Goal: Task Accomplishment & Management: Manage account settings

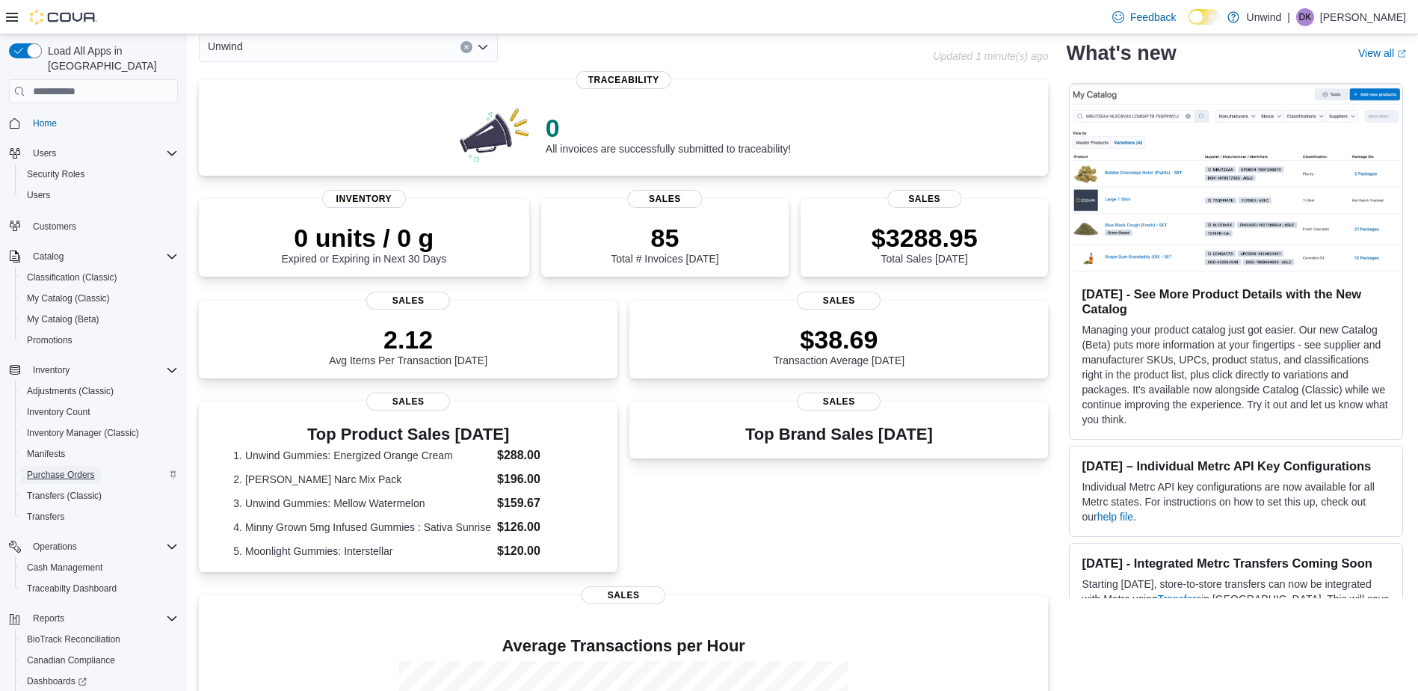
click at [91, 469] on span "Purchase Orders" at bounding box center [61, 475] width 68 height 12
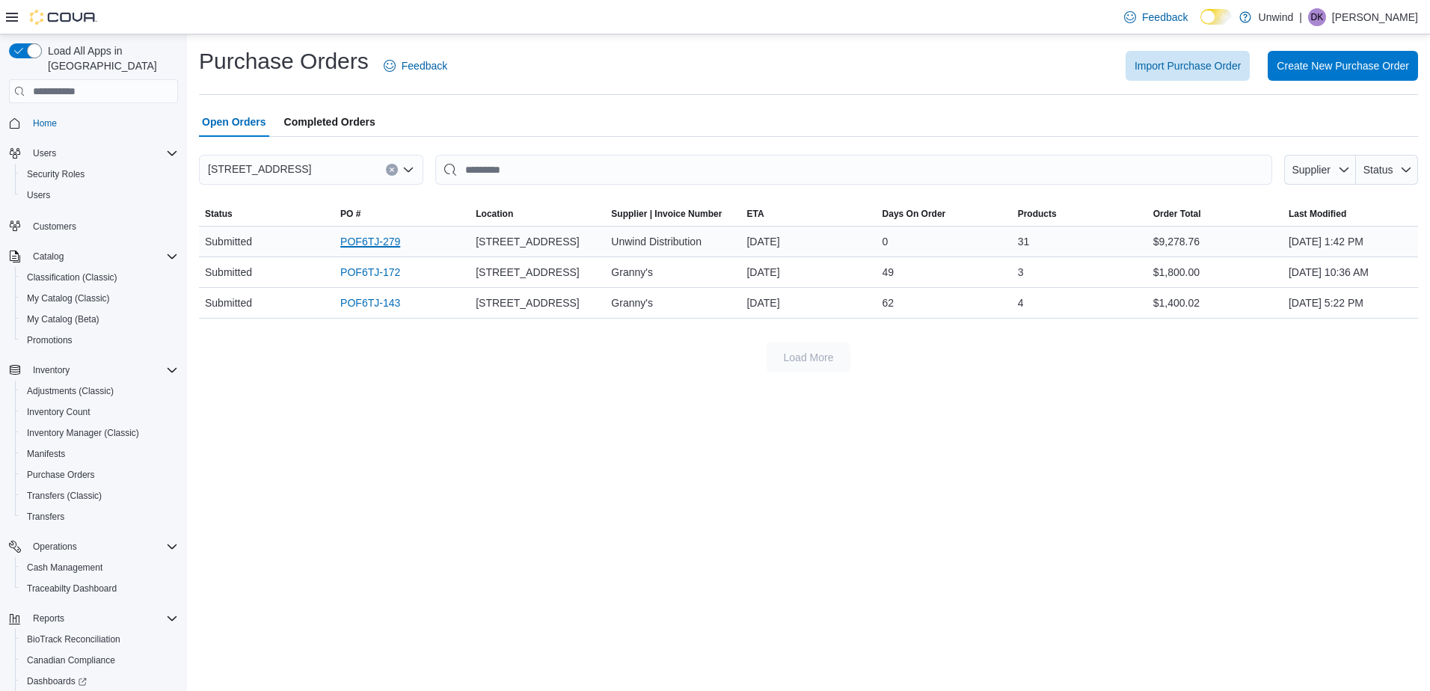
click at [383, 240] on link "POF6TJ-279" at bounding box center [370, 242] width 60 height 18
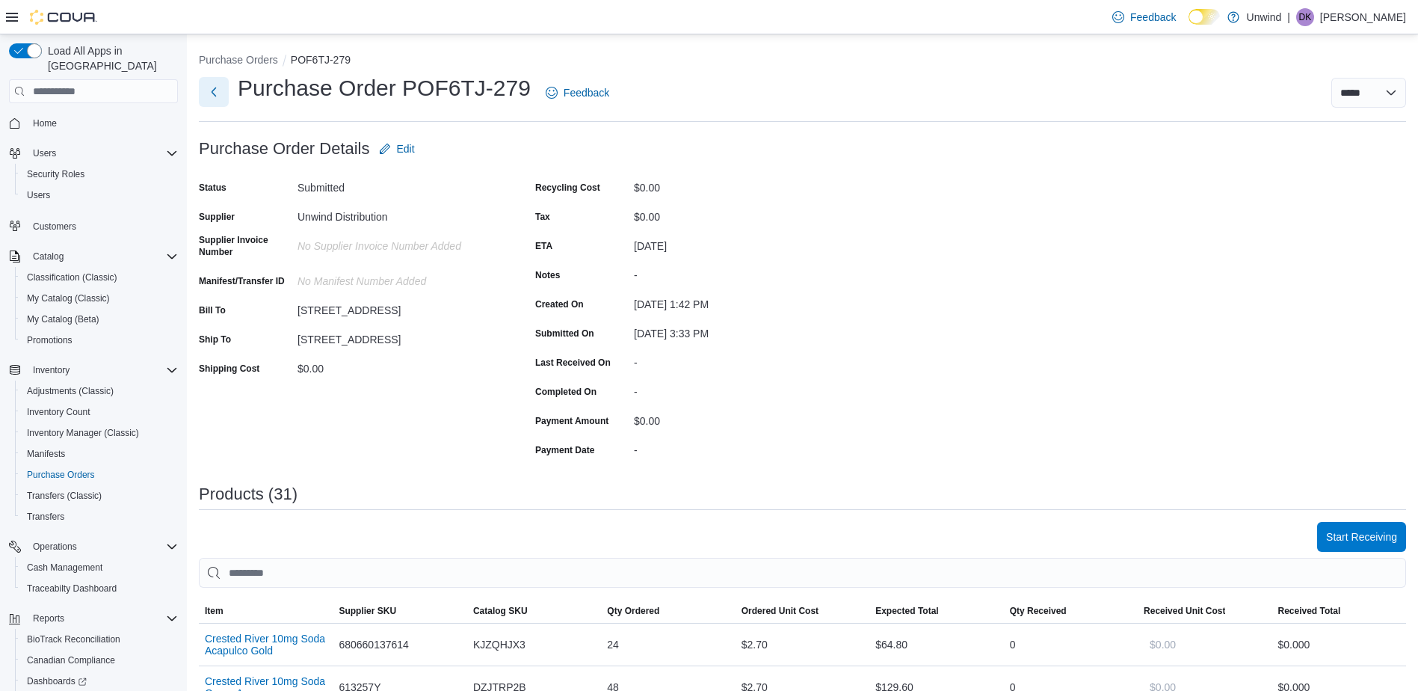
click at [216, 90] on button "Next" at bounding box center [214, 92] width 30 height 30
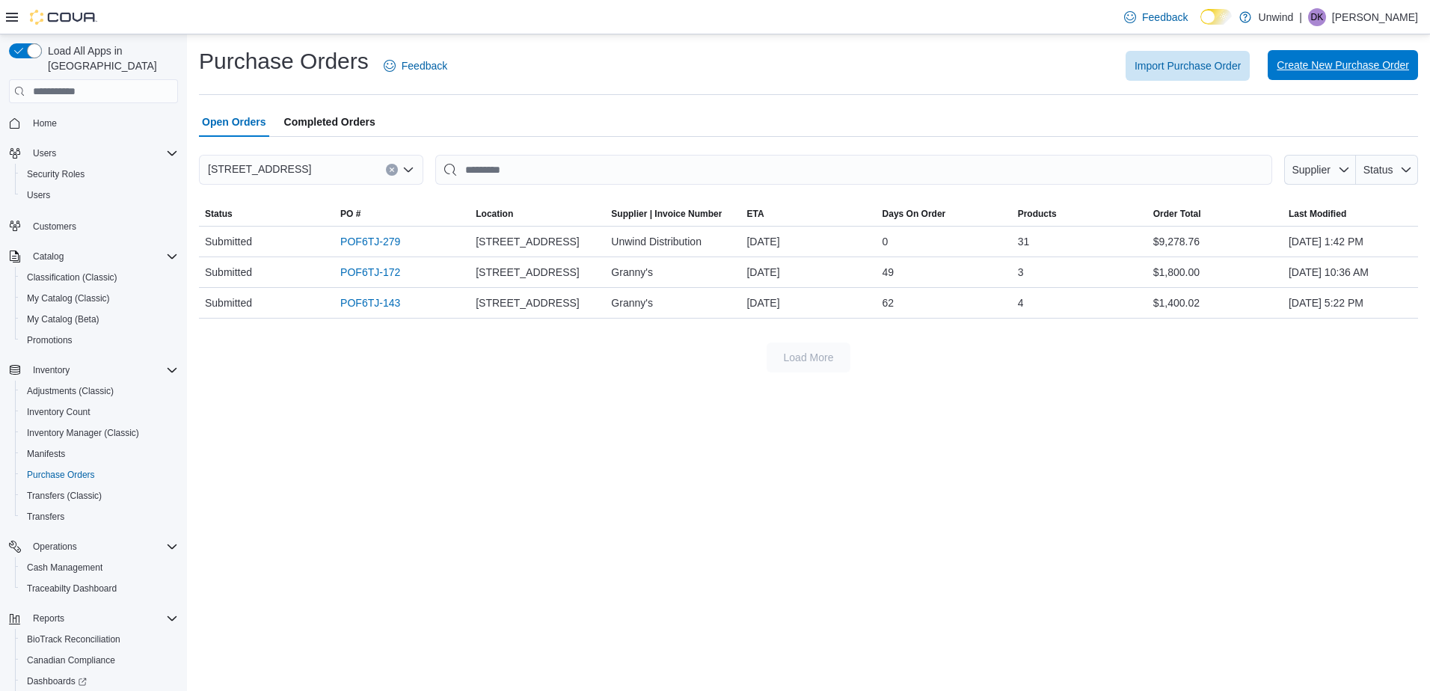
click at [1312, 70] on span "Create New Purchase Order" at bounding box center [1342, 65] width 132 height 15
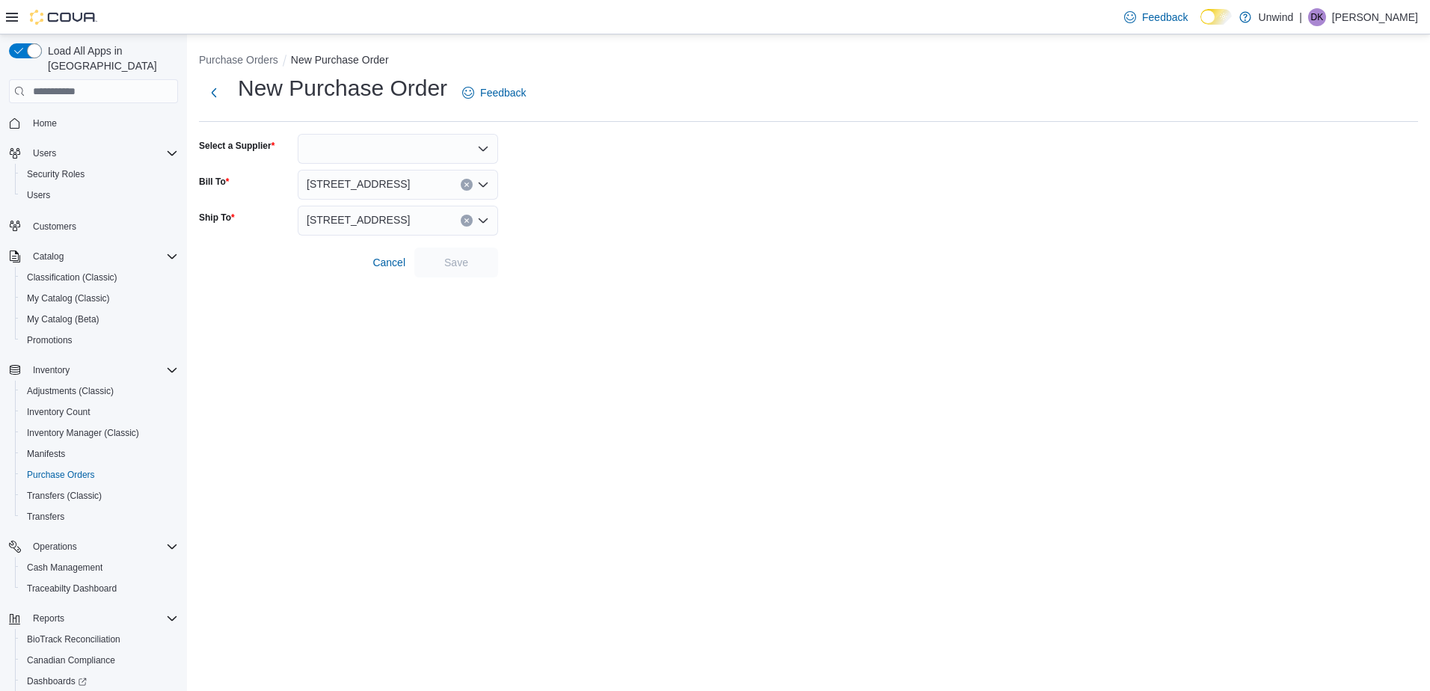
click at [488, 141] on div at bounding box center [398, 149] width 200 height 30
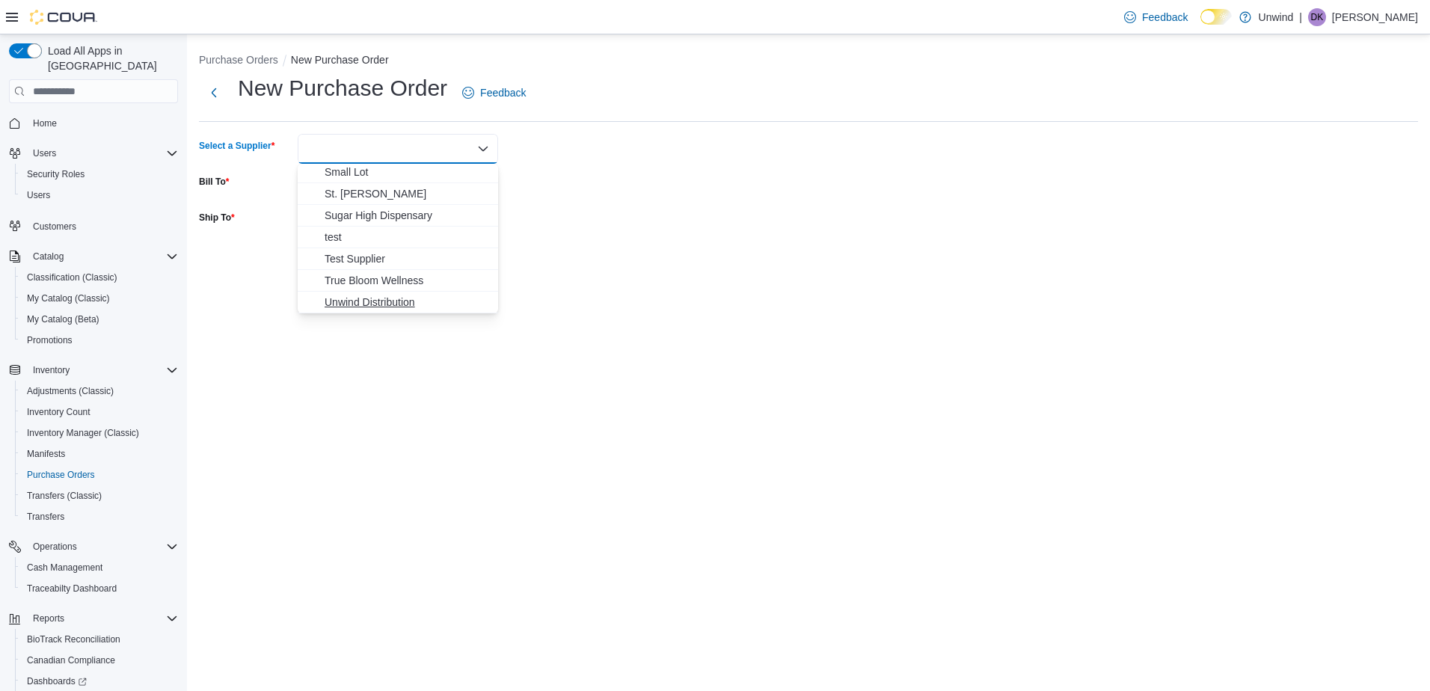
click at [427, 300] on span "Unwind Distribution" at bounding box center [407, 302] width 165 height 15
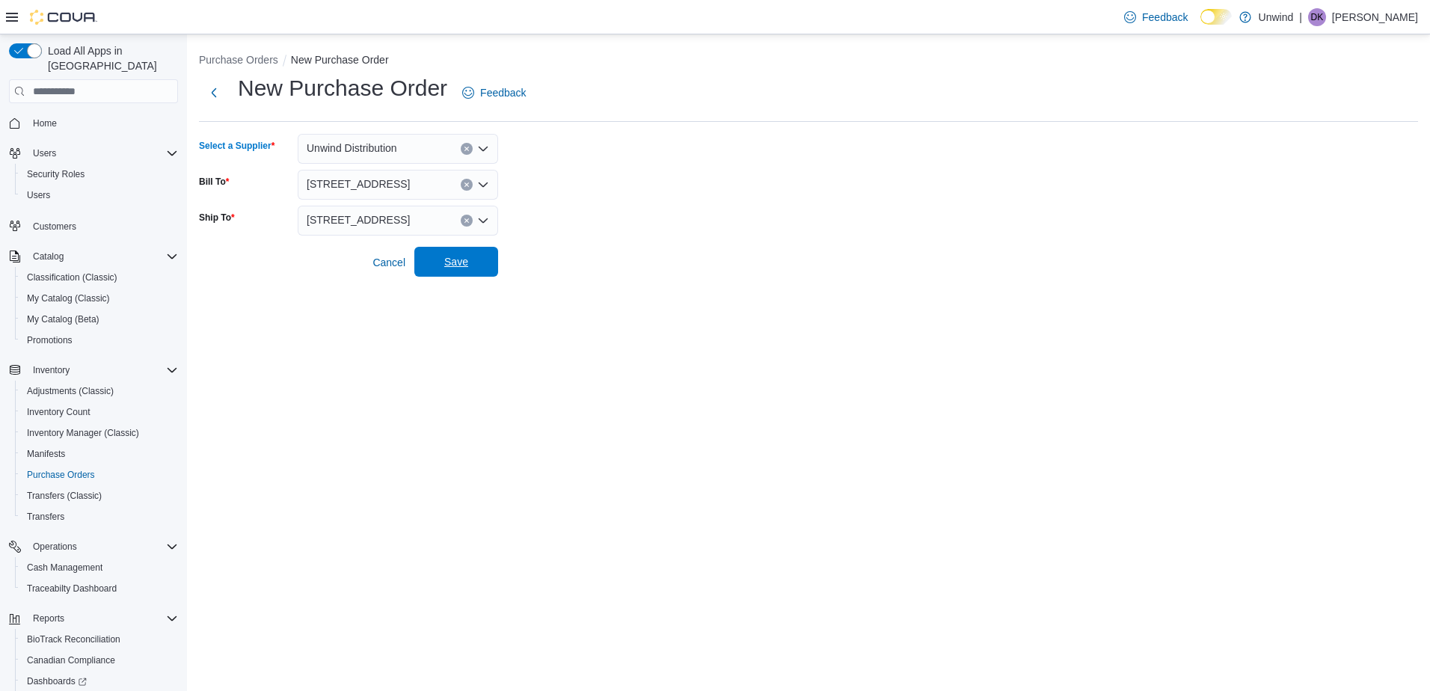
click at [461, 256] on span "Save" at bounding box center [456, 261] width 24 height 15
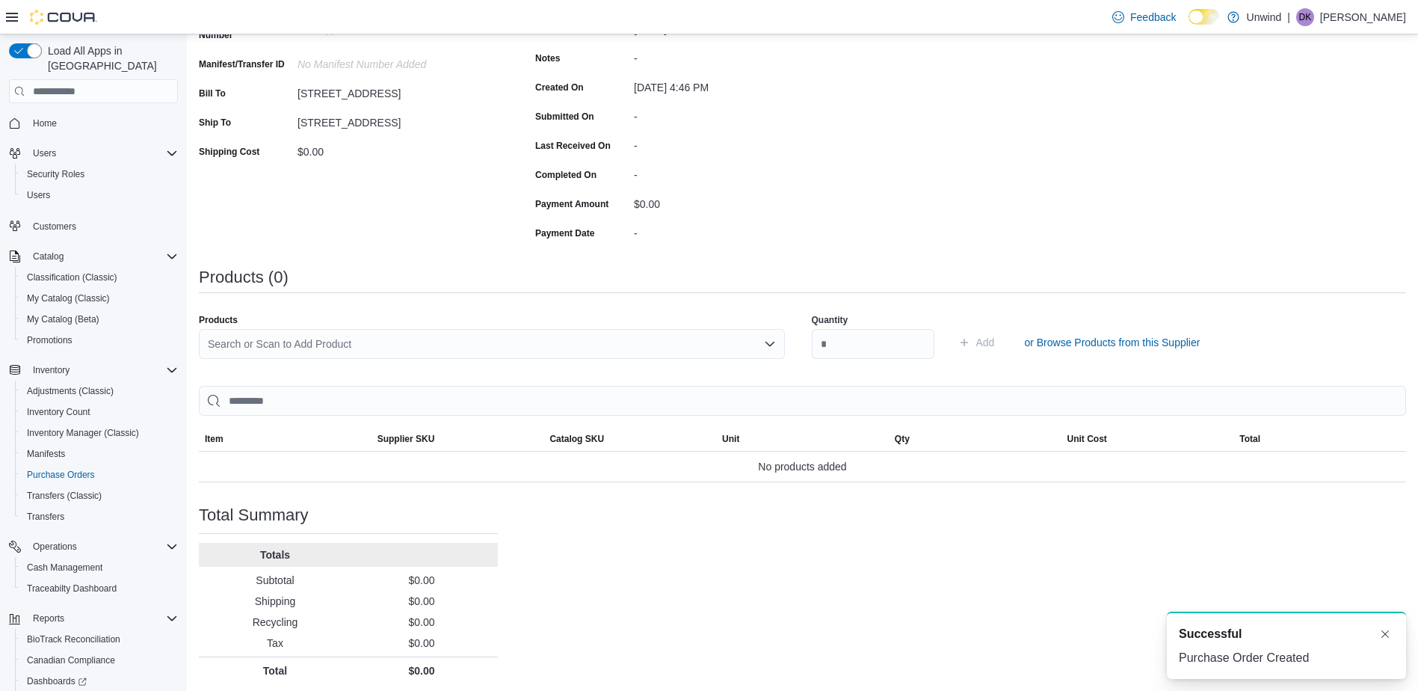
scroll to position [222, 0]
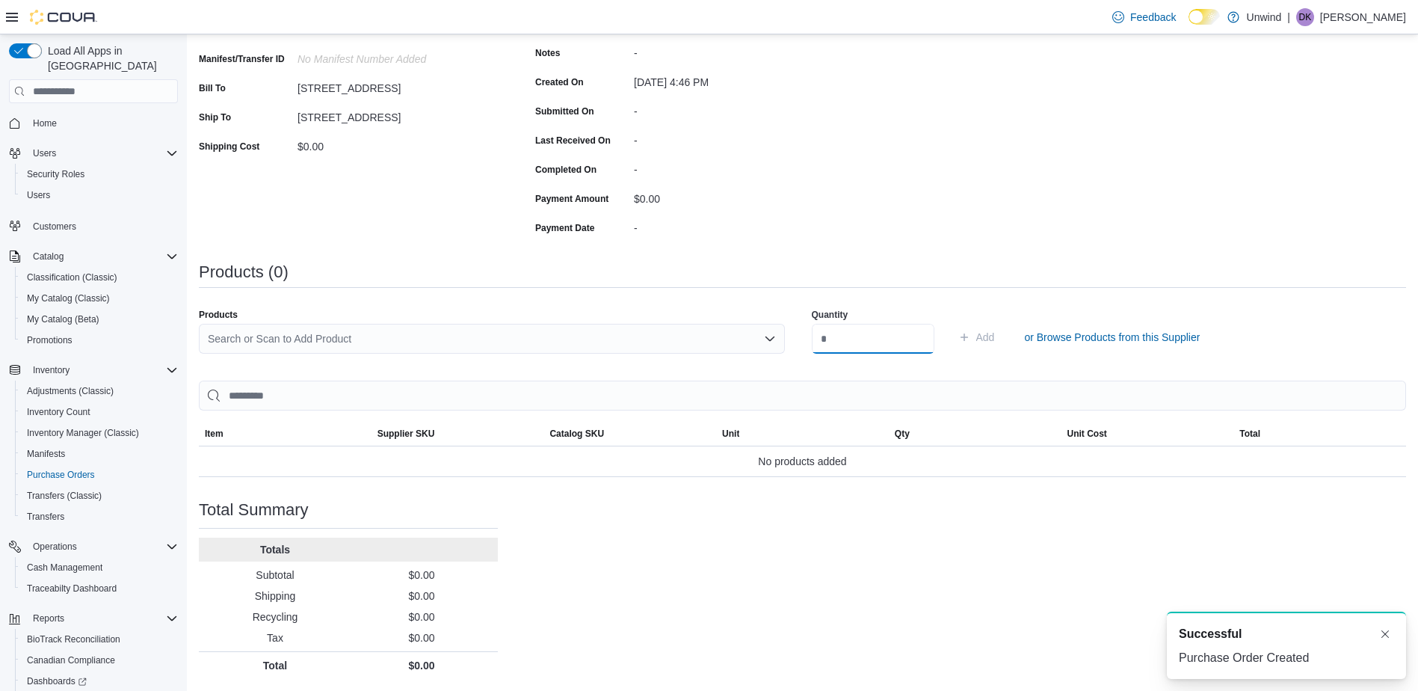
click at [871, 342] on input "number" at bounding box center [873, 339] width 123 height 30
type input "**"
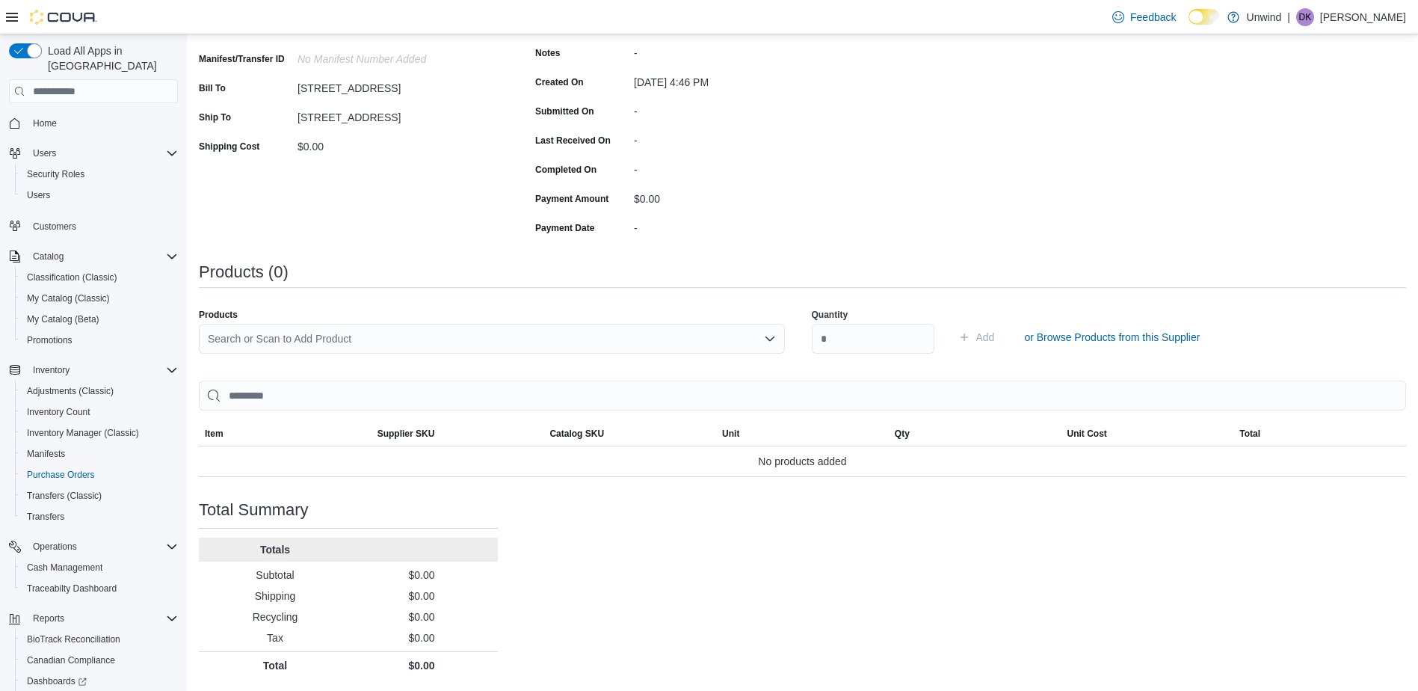
click at [715, 342] on div "Search or Scan to Add Product" at bounding box center [492, 339] width 586 height 30
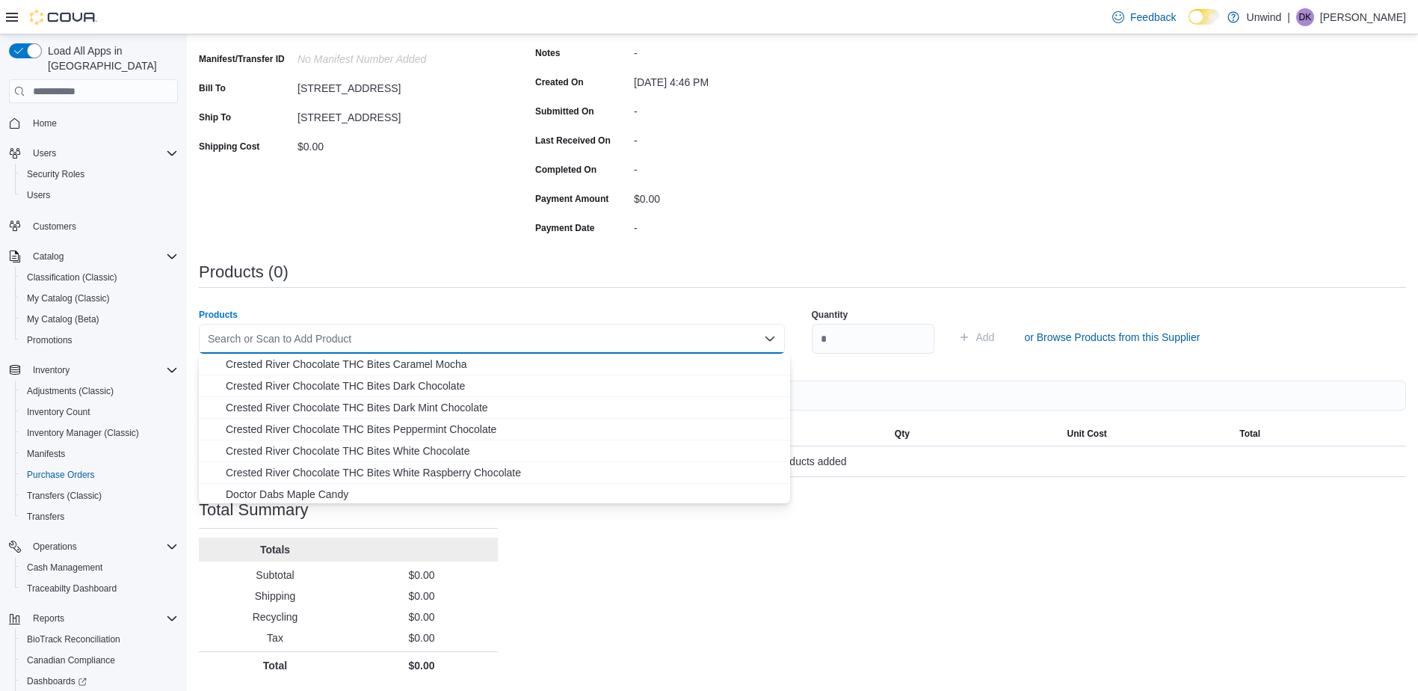
scroll to position [306, 0]
click at [520, 342] on div "Search or Scan to Add Product" at bounding box center [492, 339] width 586 height 30
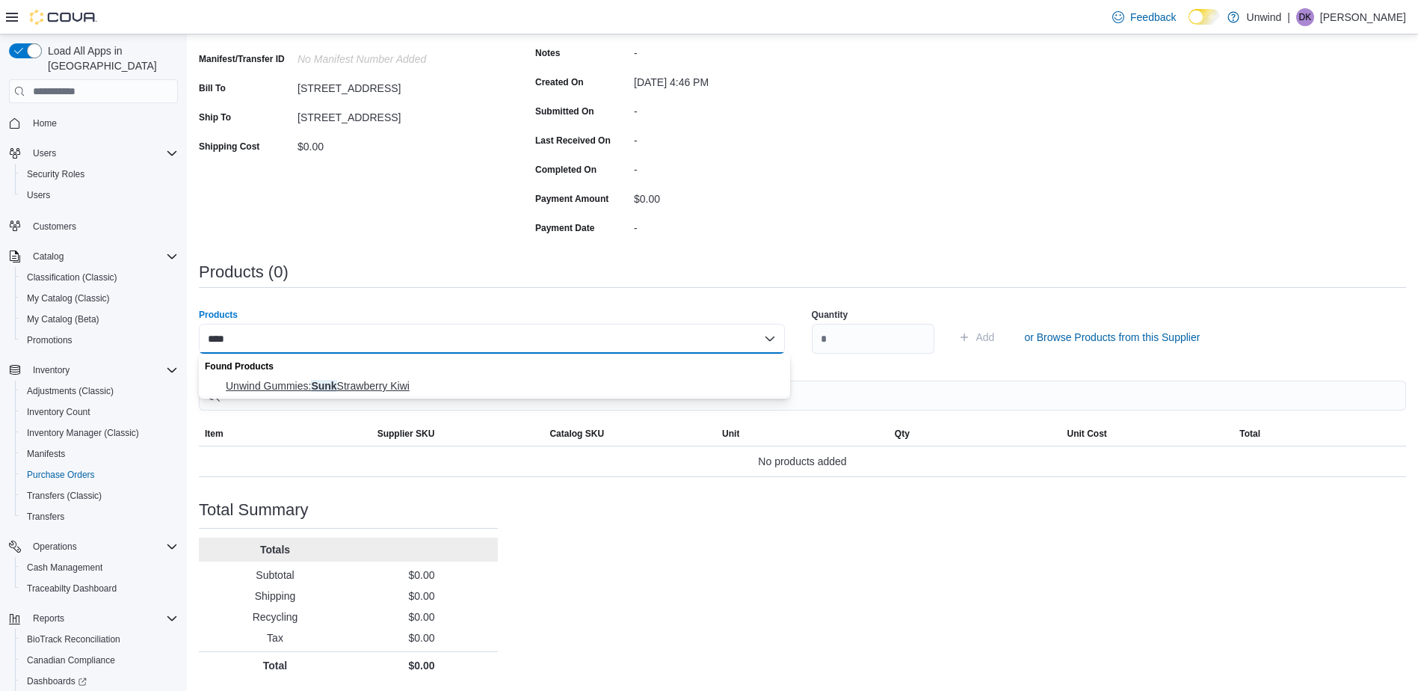
type input "****"
click at [318, 388] on span "Unwind Gummies: Sunk Strawberry Kiwi" at bounding box center [504, 385] width 556 height 15
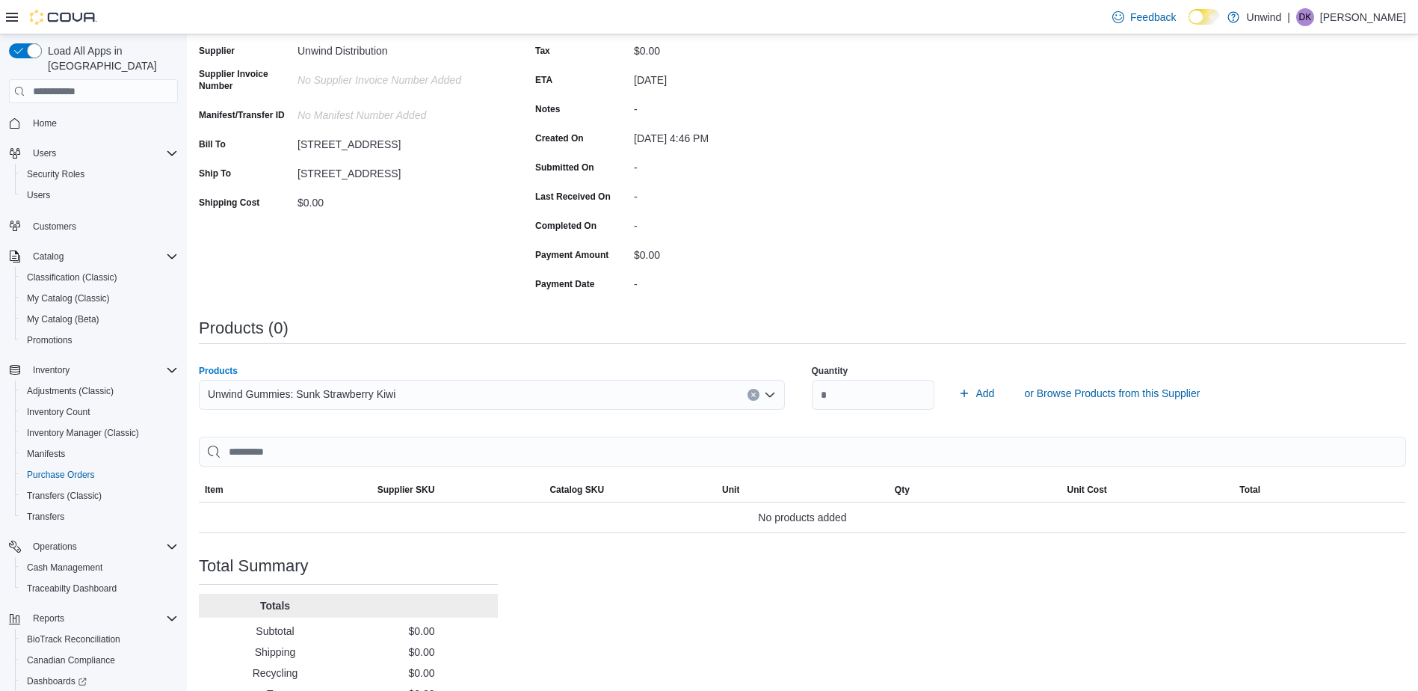
scroll to position [222, 0]
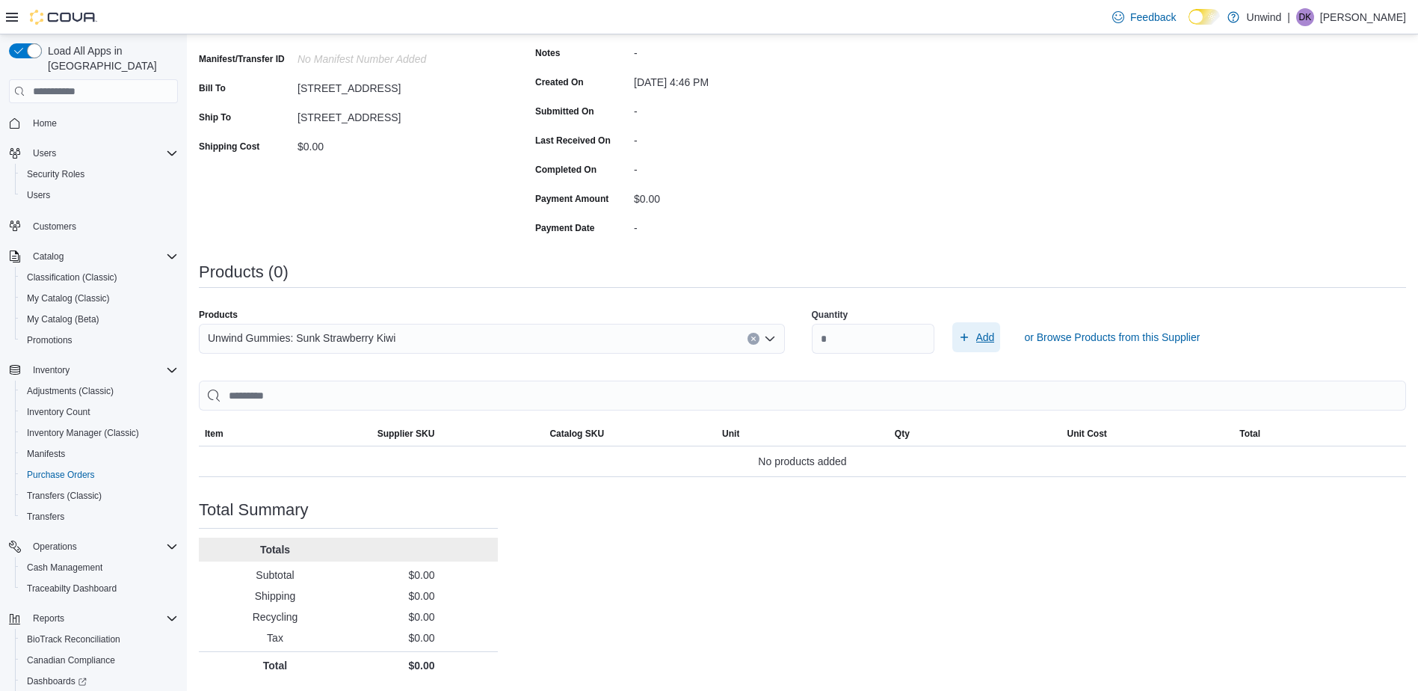
click at [995, 340] on span "Add" at bounding box center [986, 337] width 19 height 15
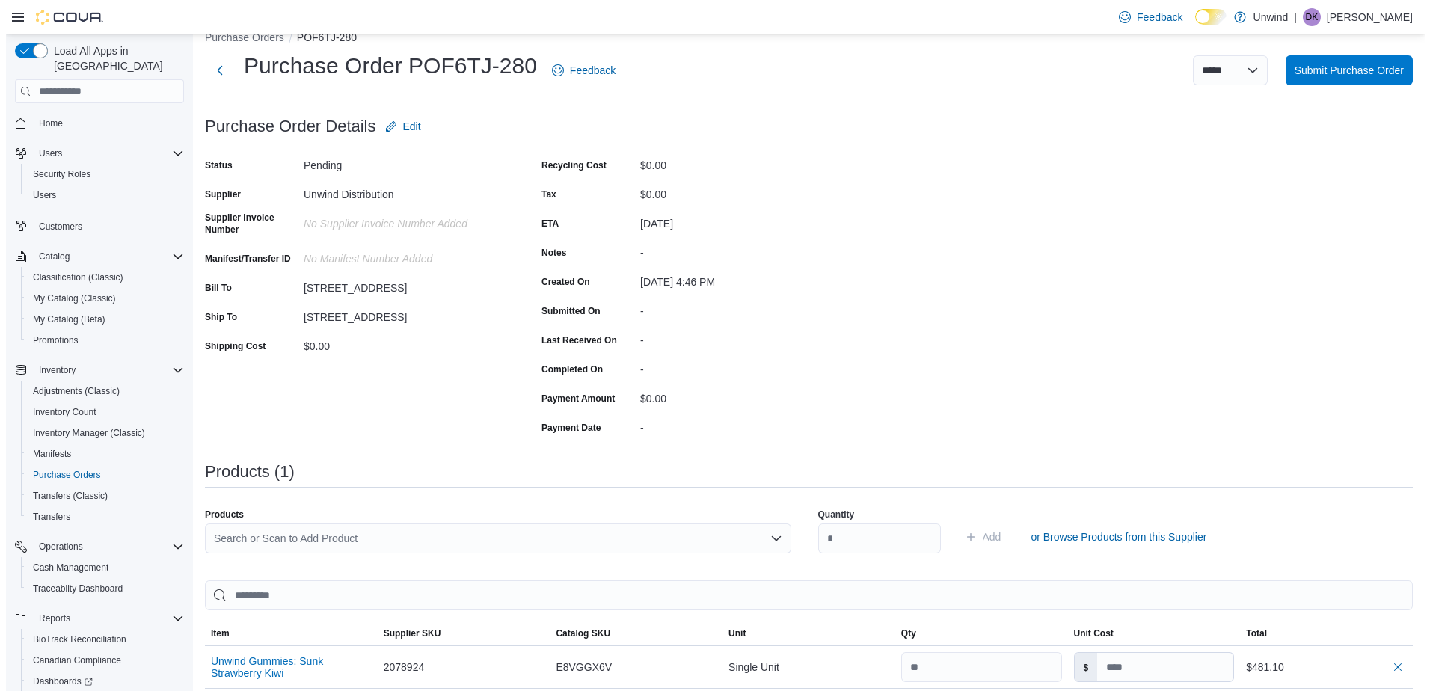
scroll to position [0, 0]
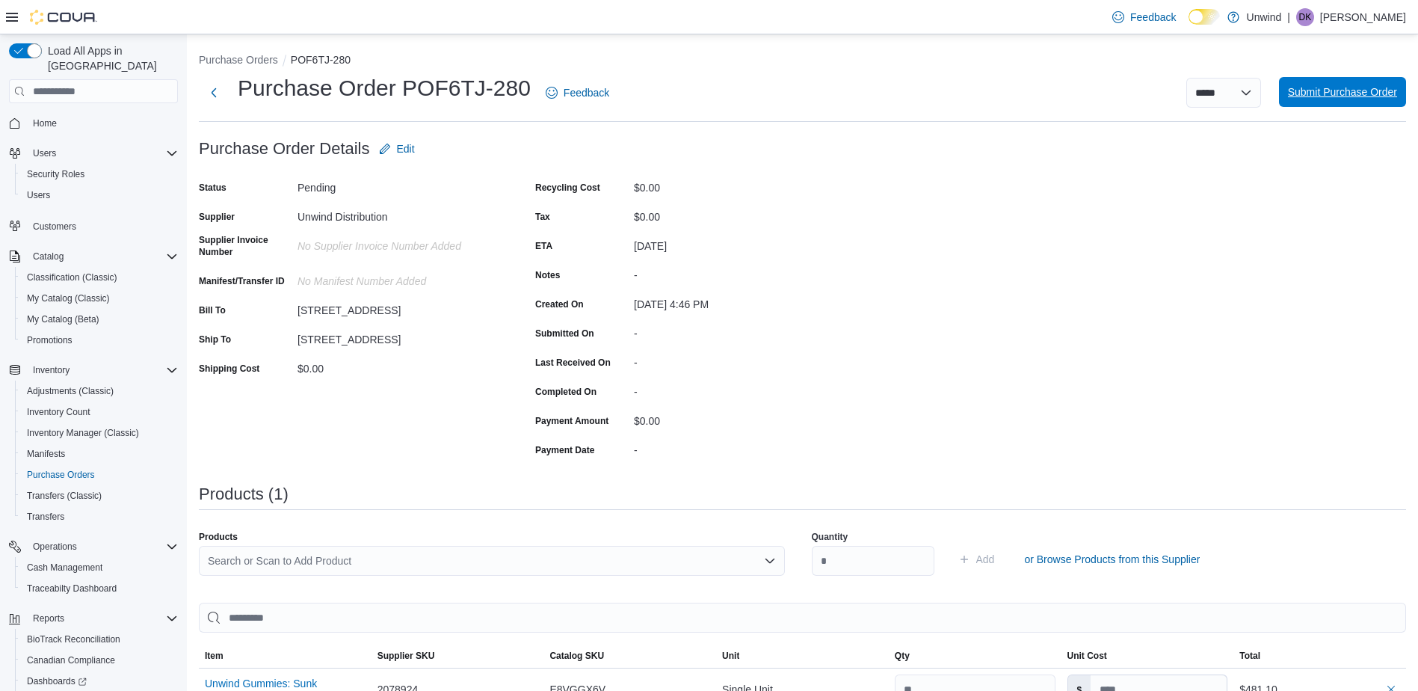
click at [1347, 81] on span "Submit Purchase Order" at bounding box center [1342, 92] width 109 height 30
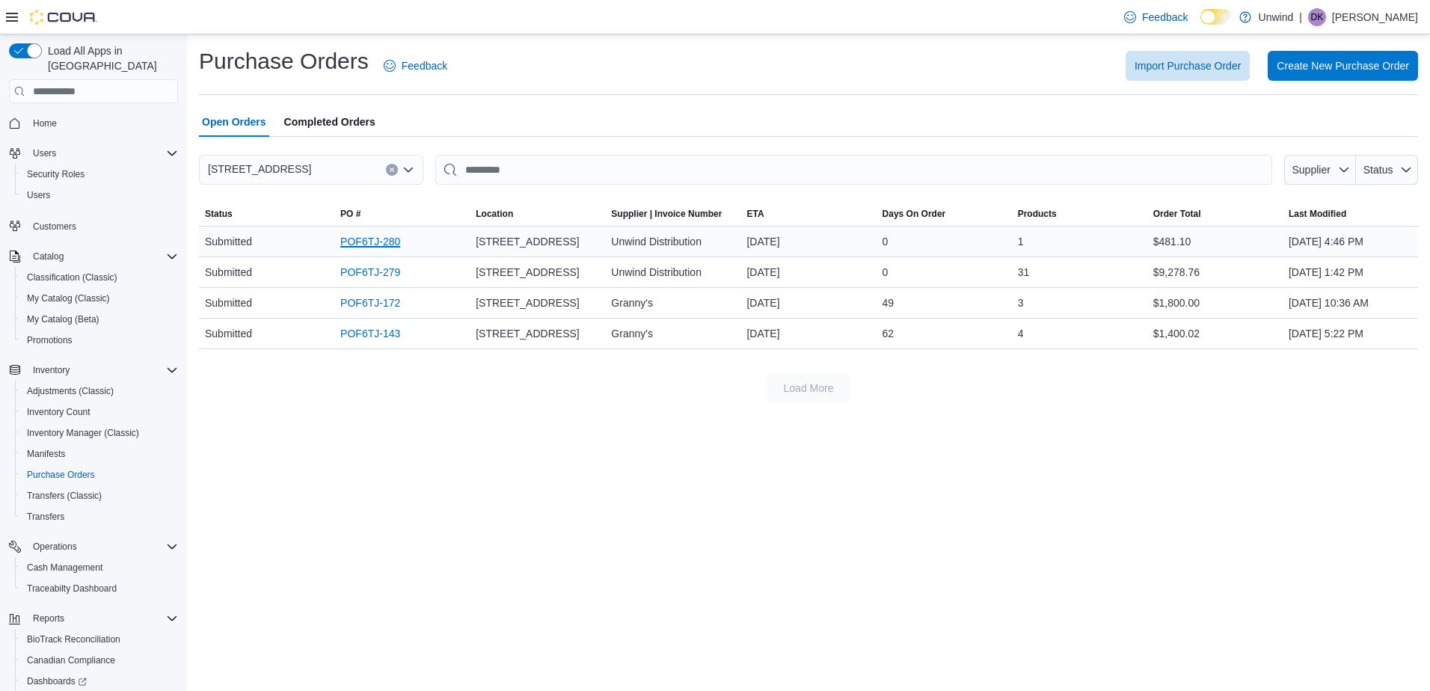
click at [366, 245] on link "POF6TJ-280" at bounding box center [370, 242] width 60 height 18
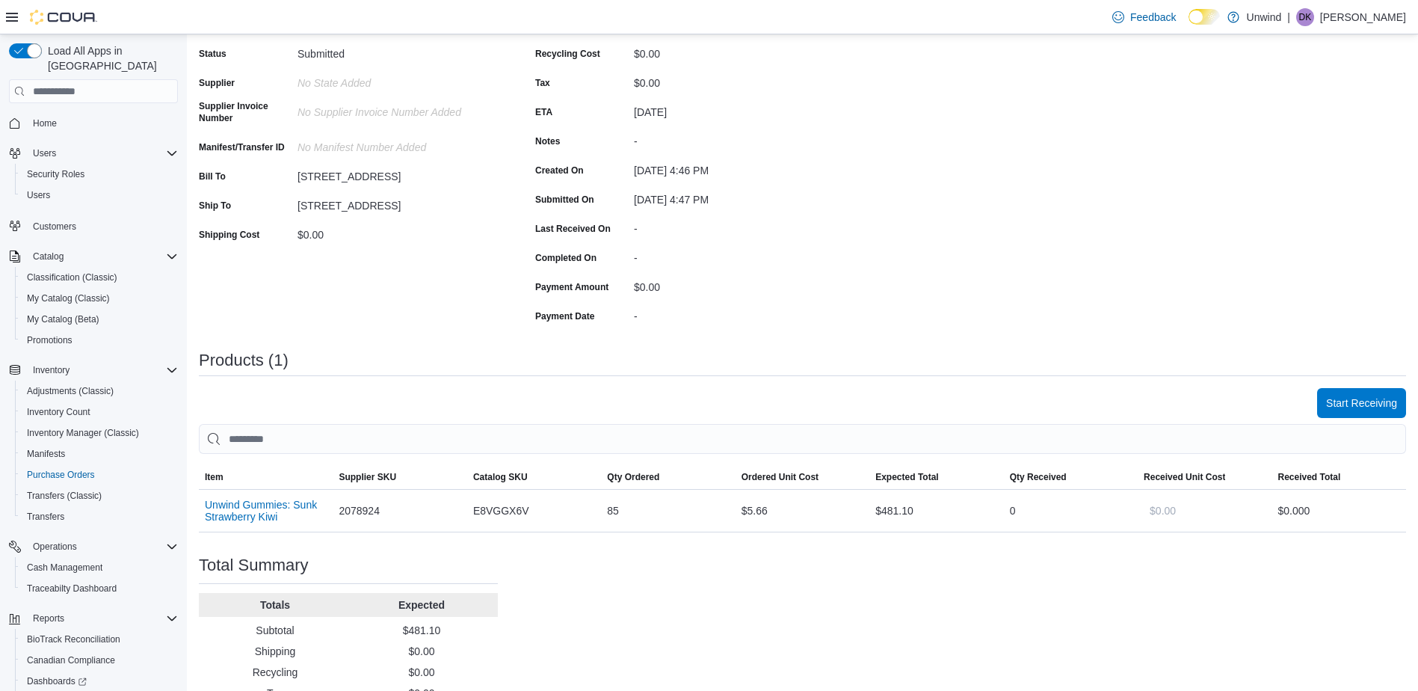
scroll to position [189, 0]
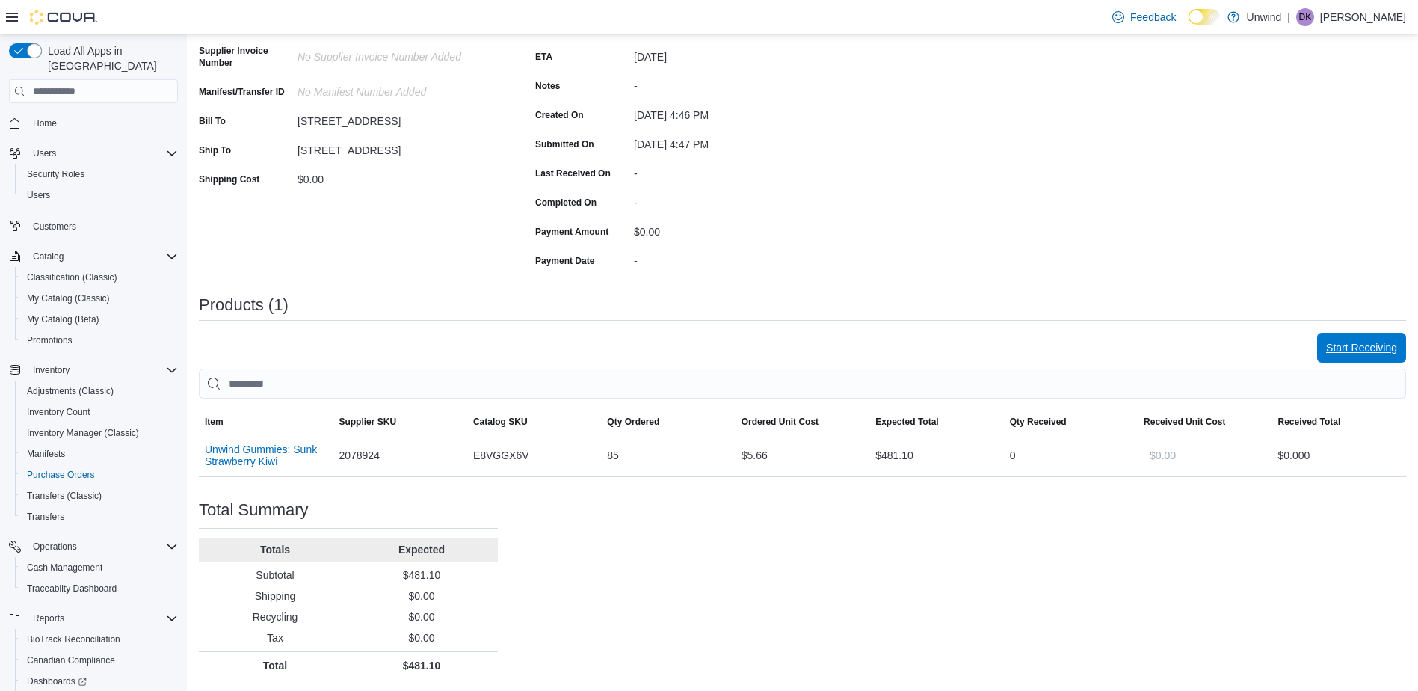
click at [1357, 342] on span "Start Receiving" at bounding box center [1362, 347] width 71 height 15
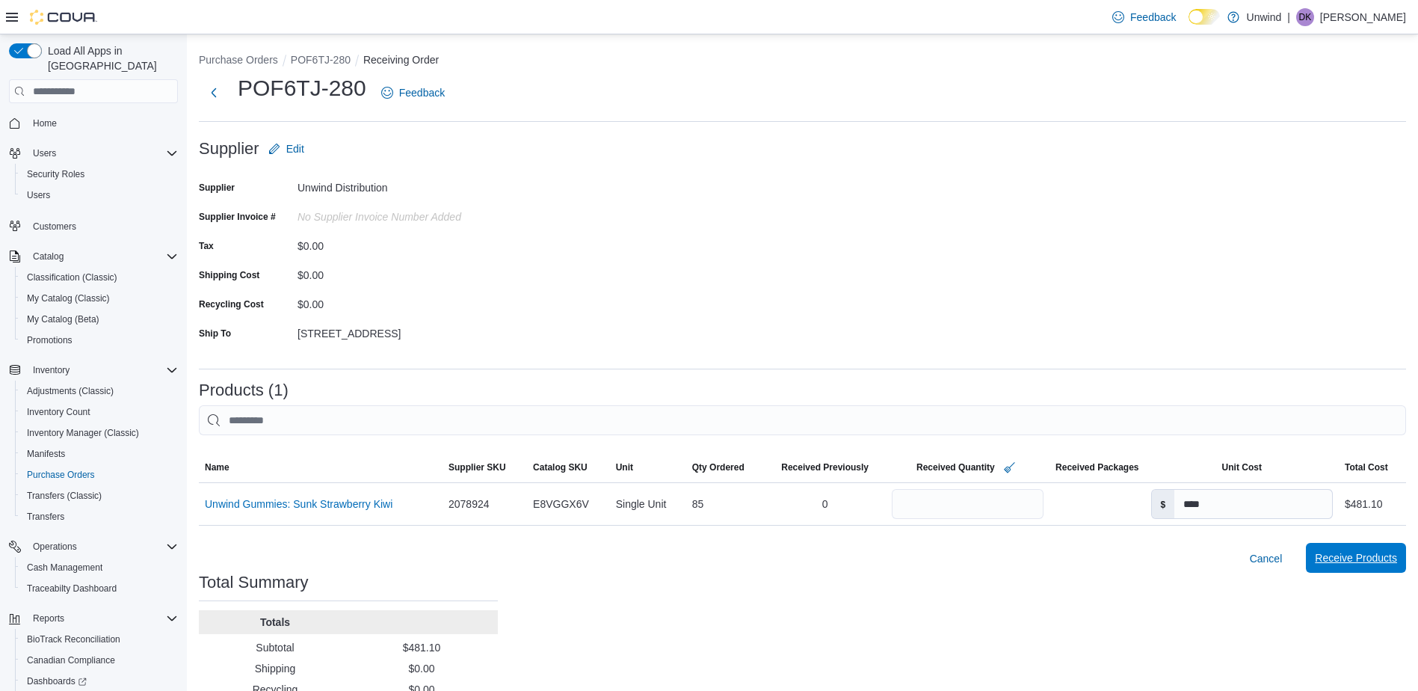
click at [1384, 559] on span "Receive Products" at bounding box center [1356, 557] width 82 height 15
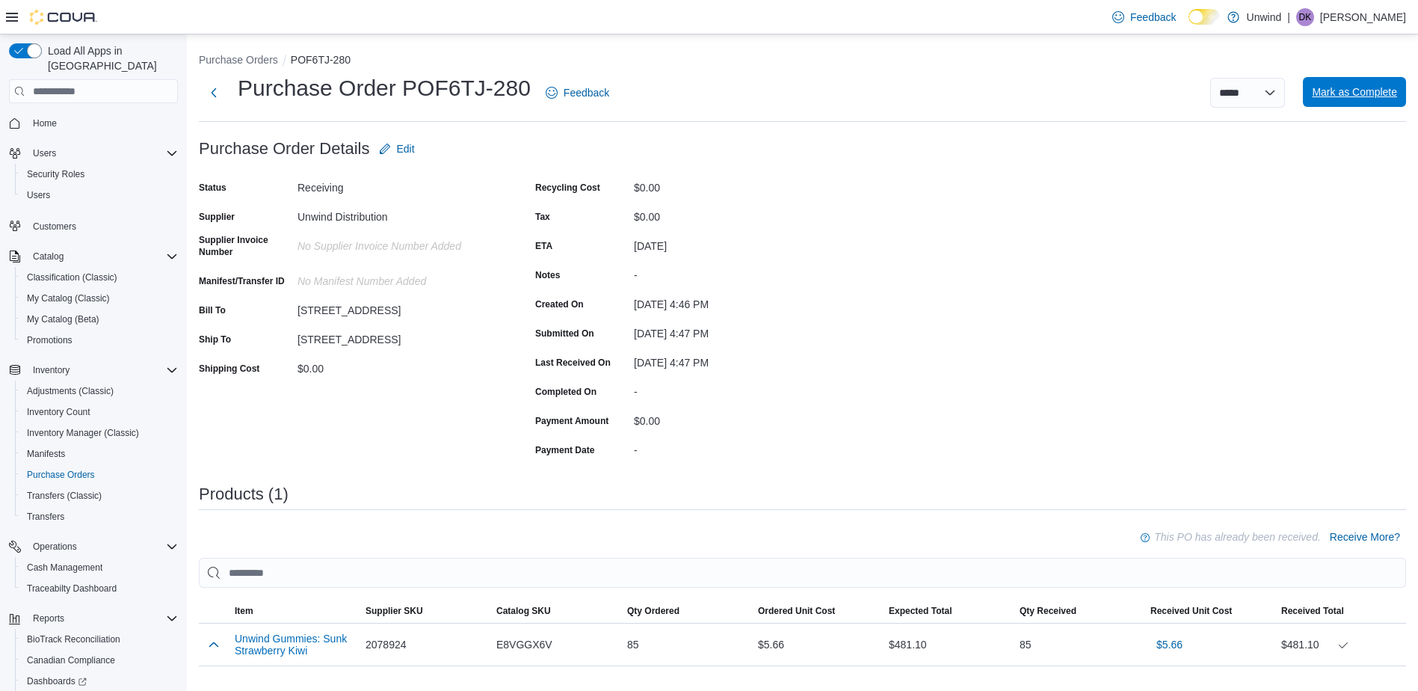
click at [1369, 86] on span "Mark as Complete" at bounding box center [1354, 91] width 85 height 15
